Goal: Navigation & Orientation: Understand site structure

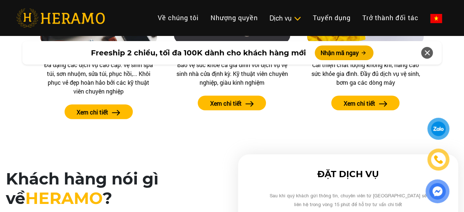
scroll to position [1063, 0]
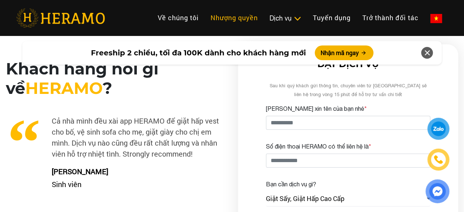
click at [205, 14] on link "Nhượng quyền" at bounding box center [234, 18] width 59 height 16
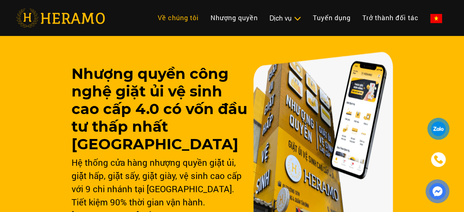
click at [152, 16] on link "Về chúng tôi" at bounding box center [178, 18] width 53 height 16
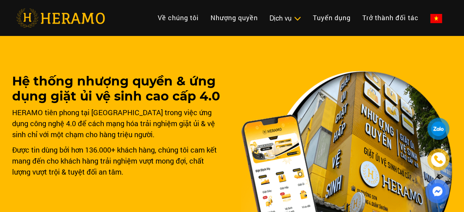
click at [47, 16] on img at bounding box center [60, 17] width 89 height 19
click at [82, 22] on img at bounding box center [60, 17] width 89 height 19
